Goal: Browse casually

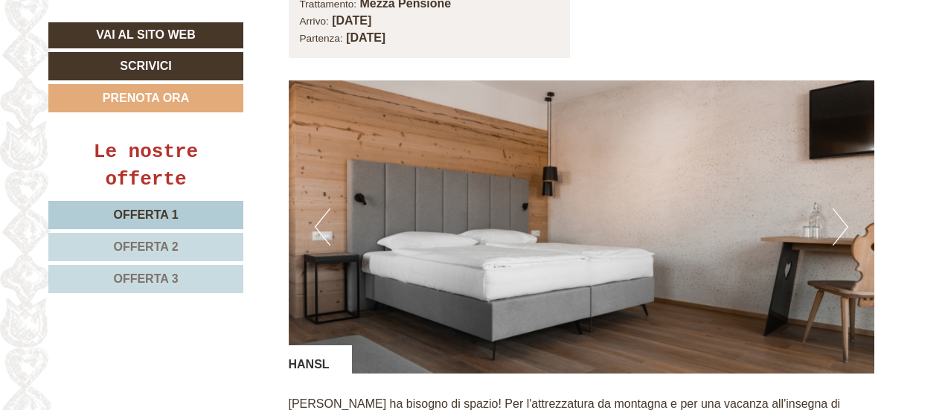
scroll to position [2073, 0]
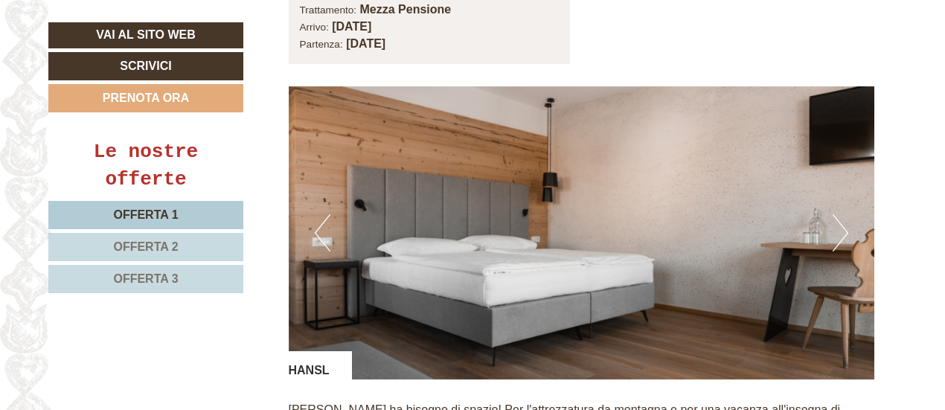
click at [835, 217] on button "Next" at bounding box center [841, 232] width 16 height 37
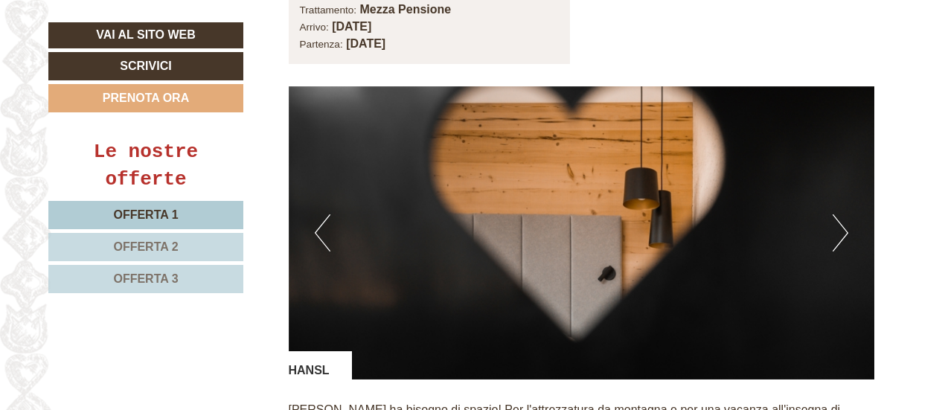
click at [835, 217] on button "Next" at bounding box center [841, 232] width 16 height 37
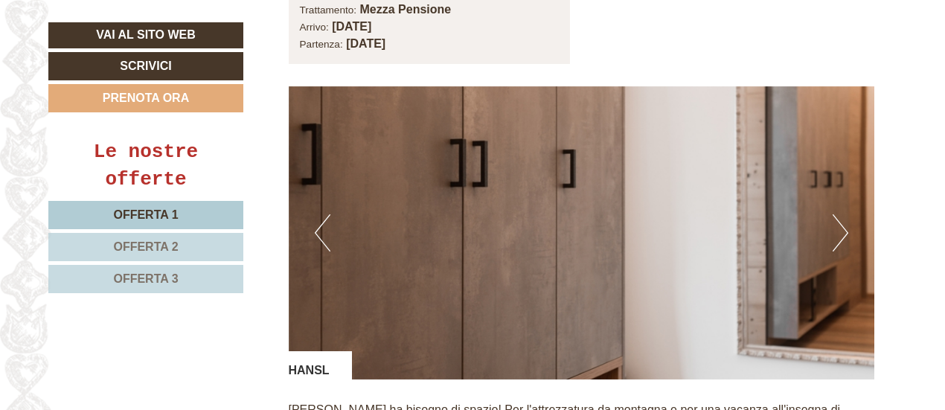
click at [835, 217] on button "Next" at bounding box center [841, 232] width 16 height 37
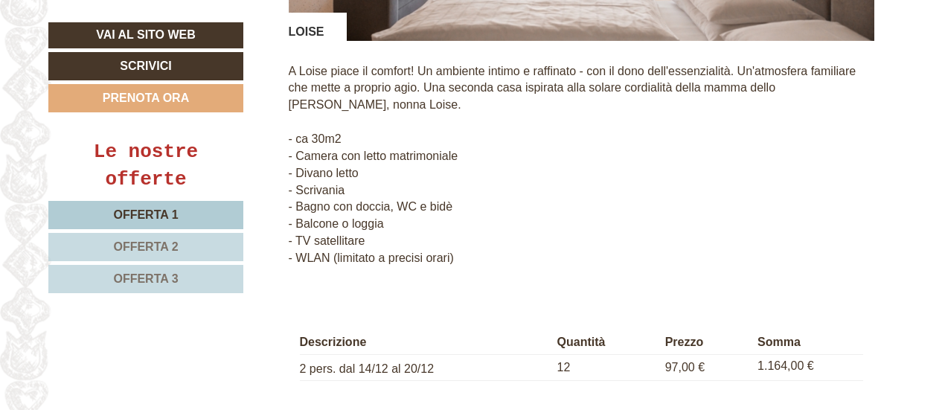
scroll to position [3397, 0]
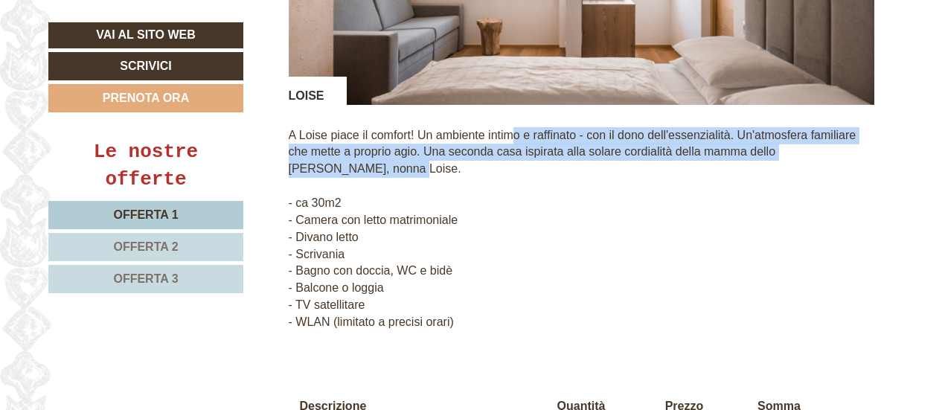
drag, startPoint x: 444, startPoint y: 148, endPoint x: 524, endPoint y: 103, distance: 91.6
click at [524, 105] on div "A Loise piace il comfort! Un ambiente intimo e raffinato - con il dono dell'ess…" at bounding box center [582, 233] width 586 height 256
click at [535, 147] on p "A Loise piace il comfort! Un ambiente intimo e raffinato - con il dono dell'ess…" at bounding box center [582, 229] width 586 height 204
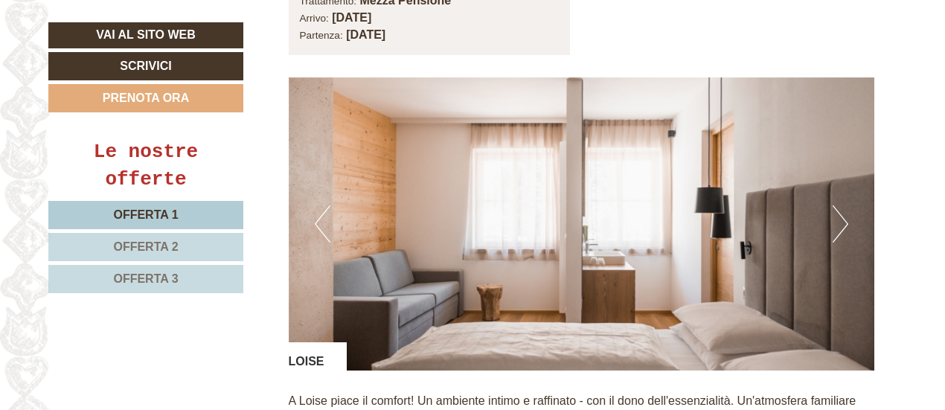
scroll to position [3128, 0]
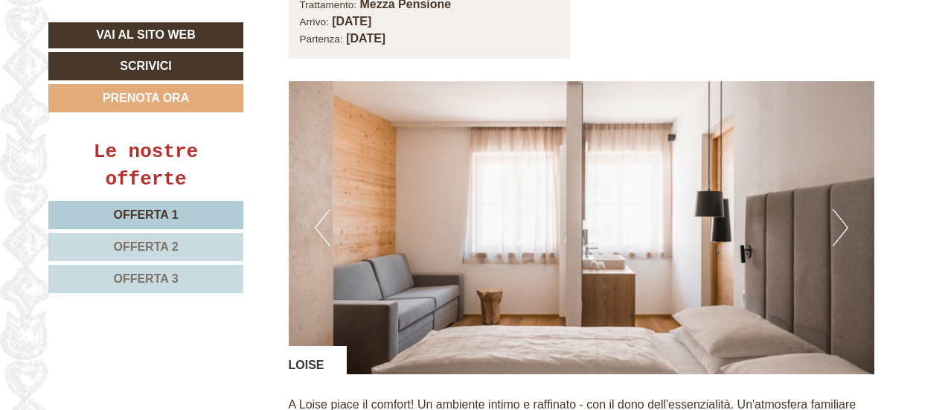
click at [838, 209] on button "Next" at bounding box center [841, 227] width 16 height 37
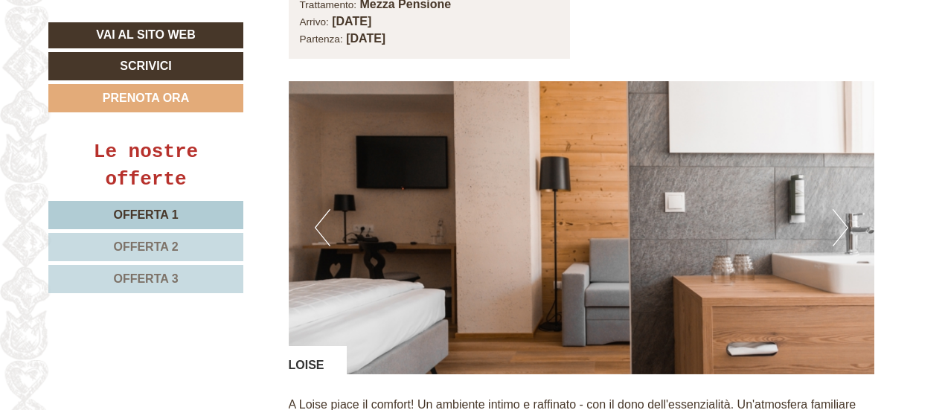
click at [838, 209] on button "Next" at bounding box center [841, 227] width 16 height 37
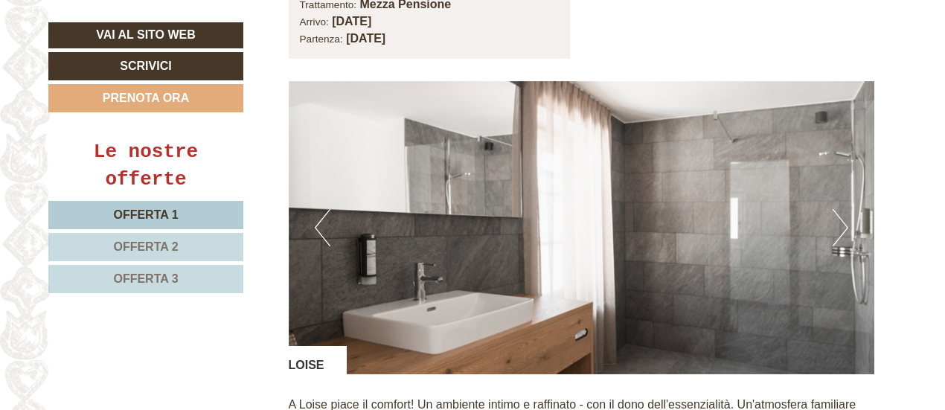
click at [838, 209] on button "Next" at bounding box center [841, 227] width 16 height 37
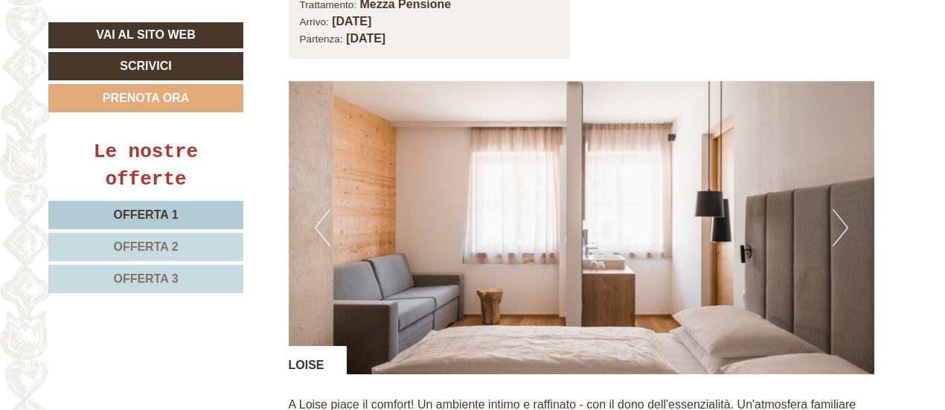
click at [841, 217] on button "Next" at bounding box center [841, 227] width 16 height 37
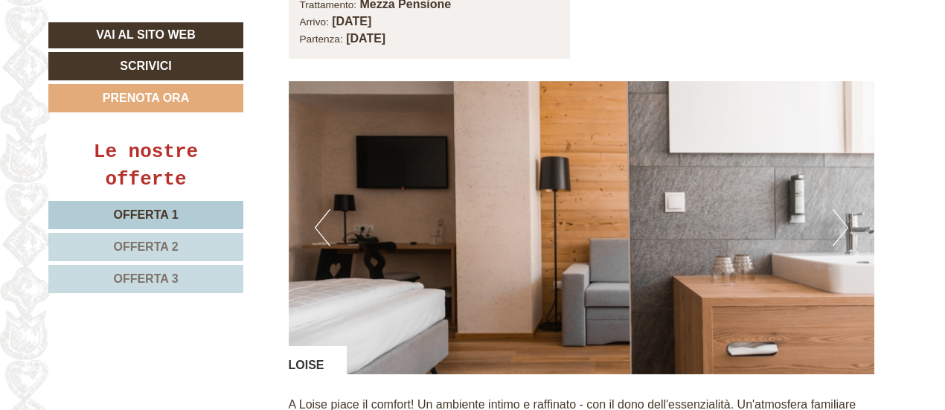
click at [841, 217] on button "Next" at bounding box center [841, 227] width 16 height 37
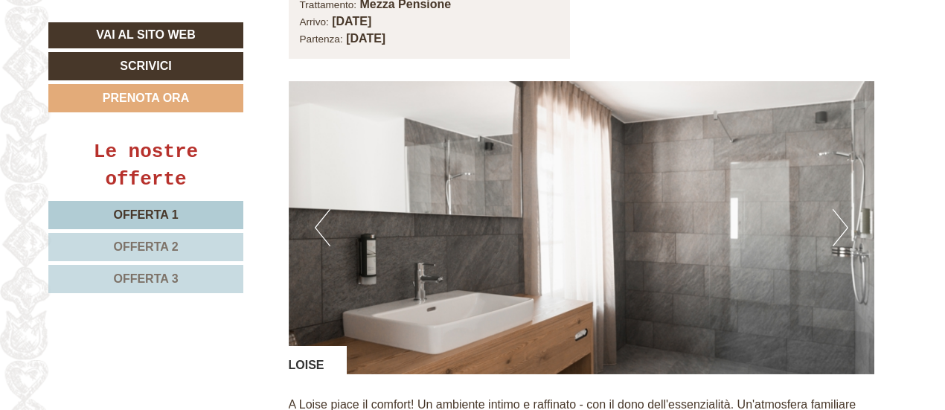
click at [841, 218] on button "Next" at bounding box center [841, 227] width 16 height 37
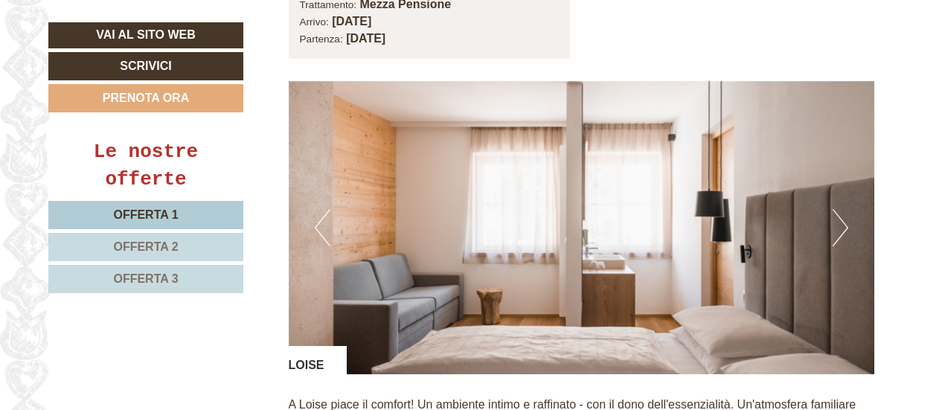
click at [841, 218] on button "Next" at bounding box center [841, 227] width 16 height 37
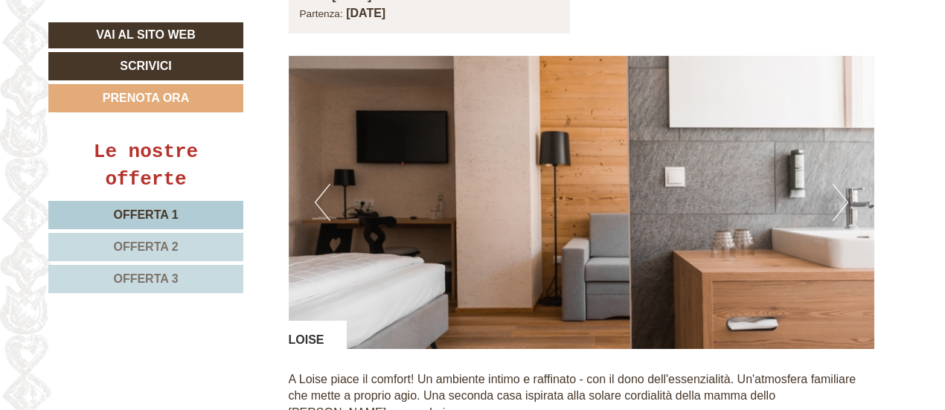
scroll to position [3152, 0]
click at [837, 185] on button "Next" at bounding box center [841, 203] width 16 height 37
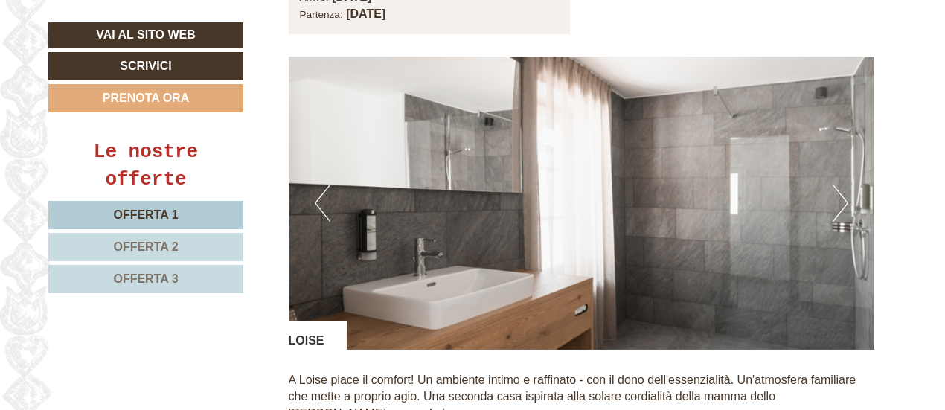
click at [837, 185] on button "Next" at bounding box center [841, 203] width 16 height 37
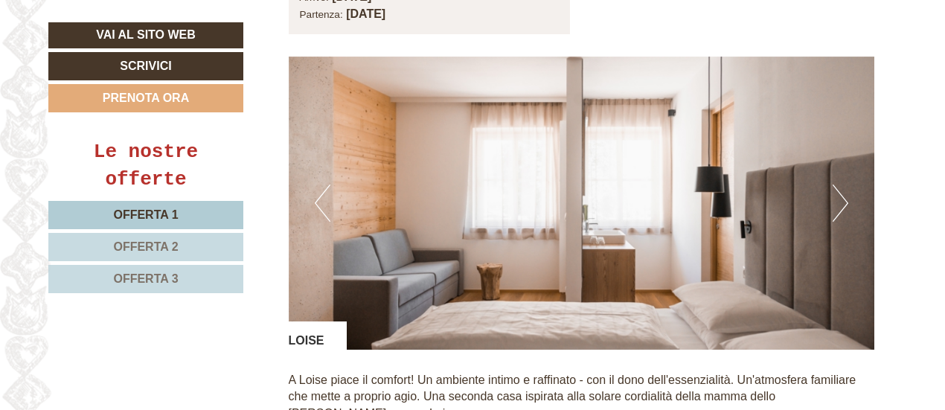
click at [837, 185] on button "Next" at bounding box center [841, 203] width 16 height 37
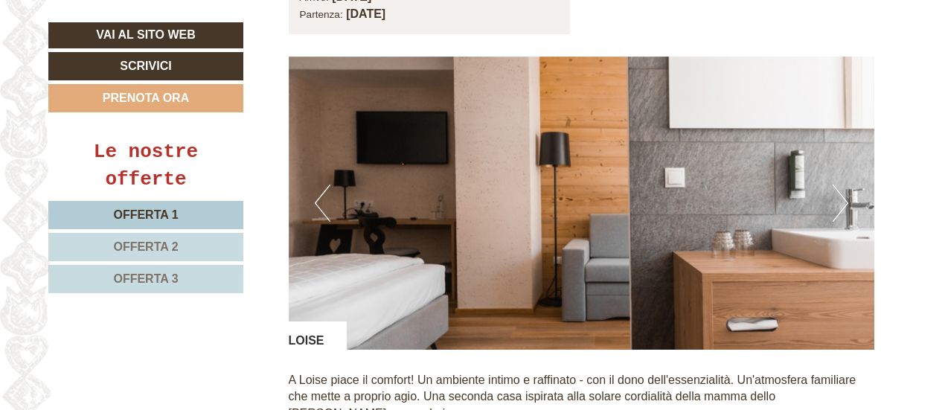
click at [837, 185] on button "Next" at bounding box center [841, 203] width 16 height 37
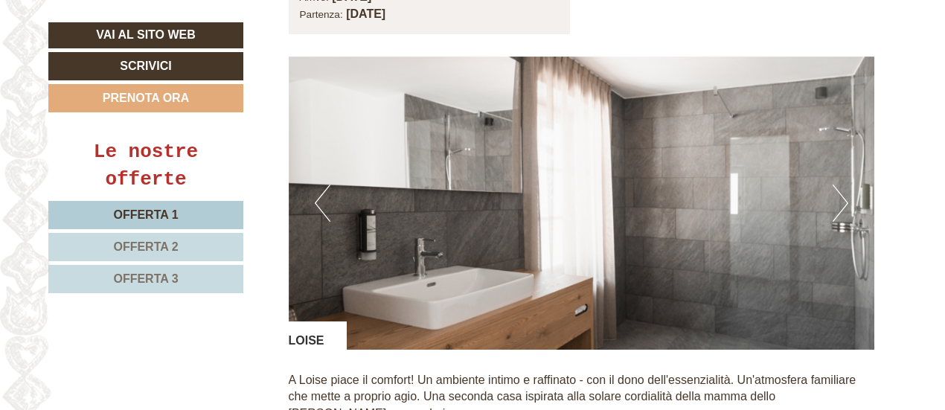
click at [837, 185] on button "Next" at bounding box center [841, 203] width 16 height 37
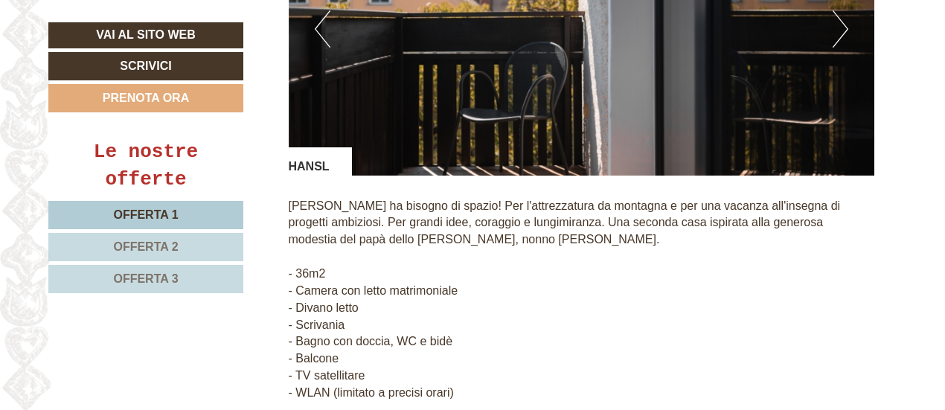
scroll to position [2268, 0]
